Goal: Task Accomplishment & Management: Manage account settings

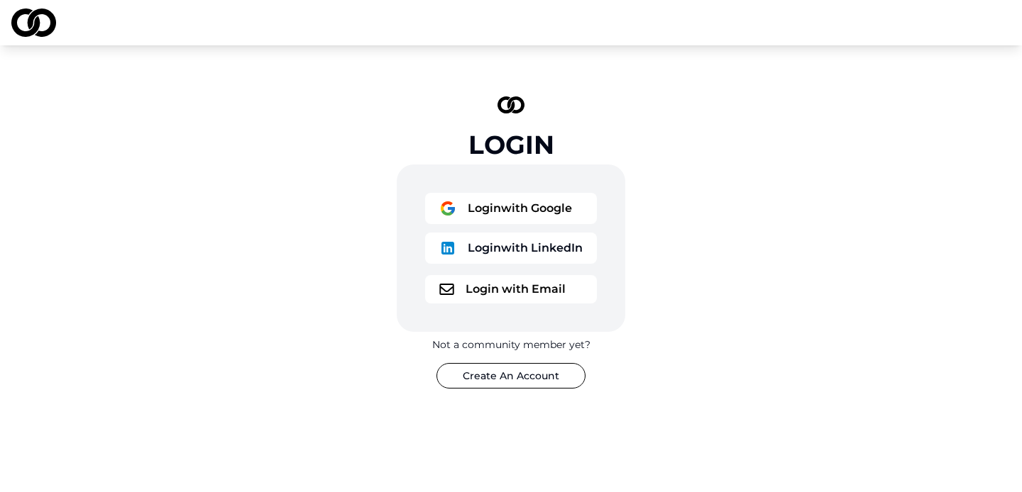
click at [485, 208] on button "Login with Google" at bounding box center [511, 208] width 172 height 31
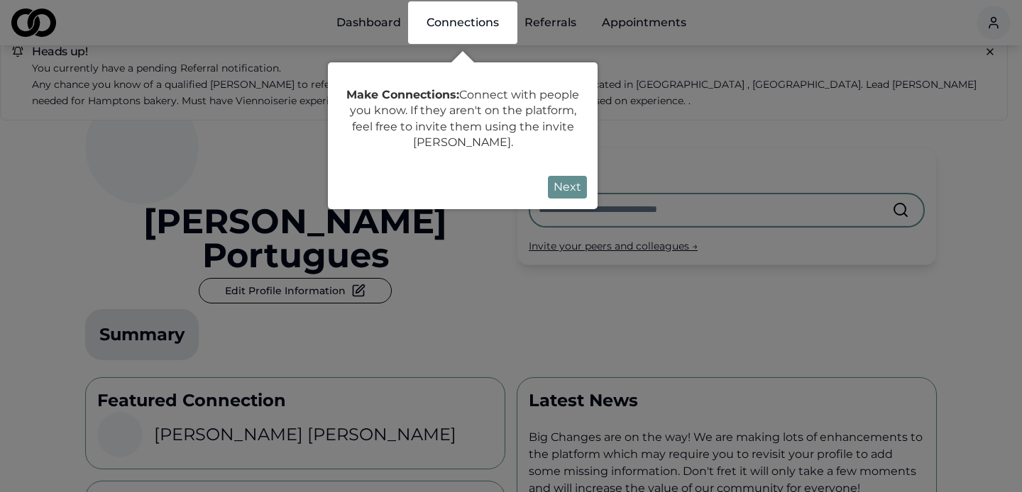
click at [563, 185] on button "Next" at bounding box center [567, 187] width 39 height 23
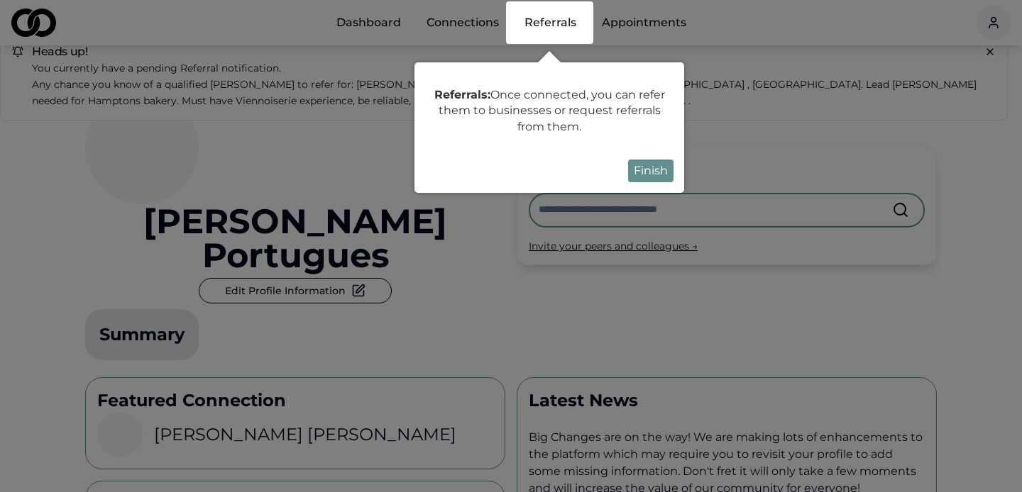
click at [658, 178] on button "Finish" at bounding box center [650, 171] width 45 height 23
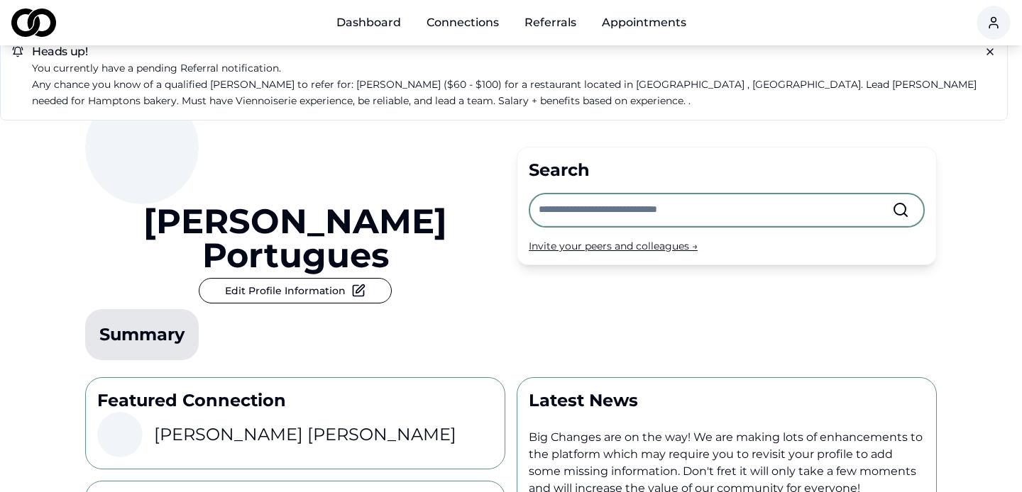
click at [353, 286] on icon at bounding box center [358, 291] width 11 height 11
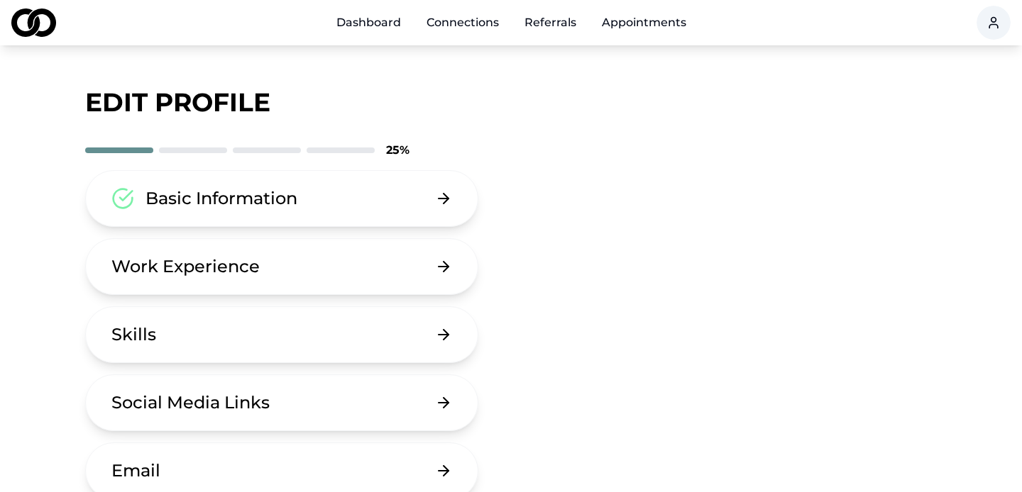
click at [303, 260] on button "Work Experience" at bounding box center [281, 266] width 393 height 57
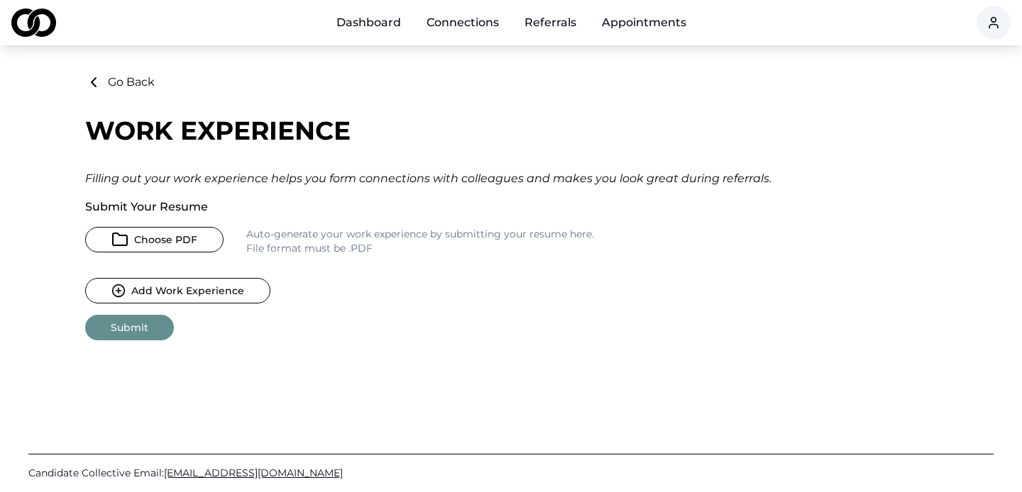
click at [551, 140] on div "Work Experience" at bounding box center [510, 130] width 851 height 28
